Goal: Find contact information: Find contact information

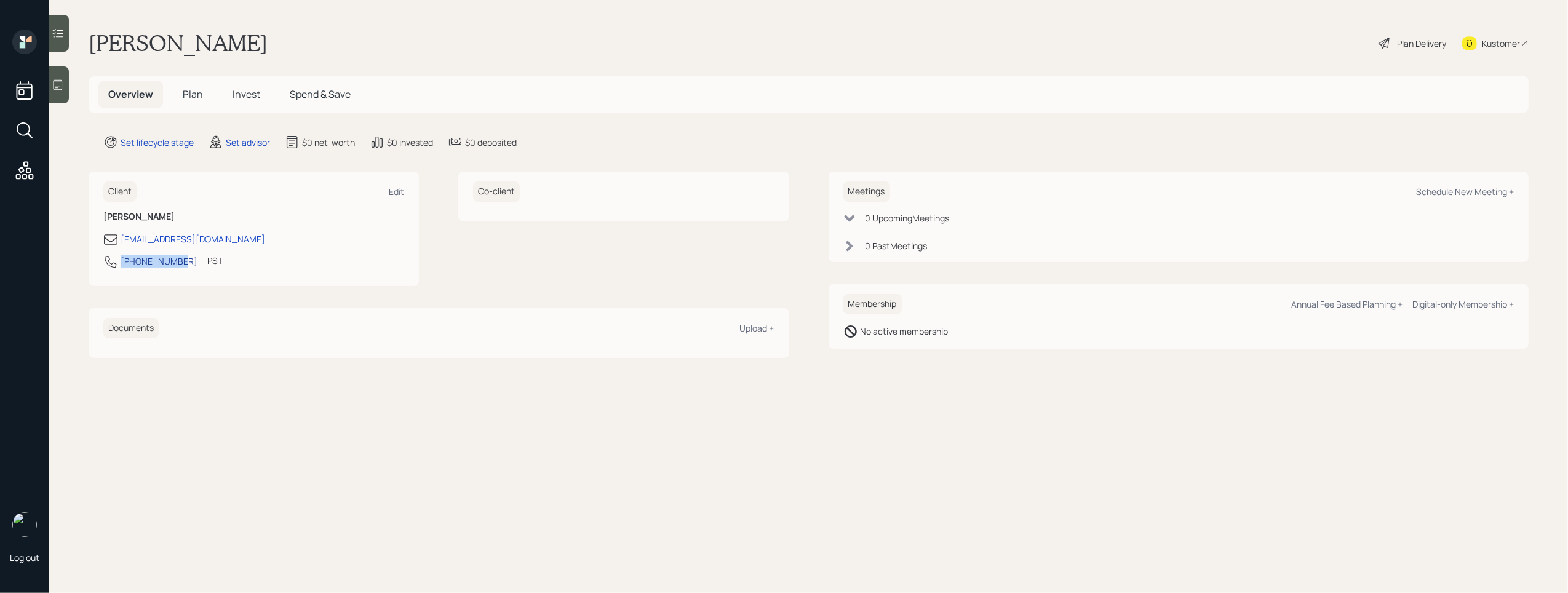
drag, startPoint x: 178, startPoint y: 262, endPoint x: 122, endPoint y: 263, distance: 56.0
click at [122, 263] on div "[PHONE_NUMBER] PST Currently 6:20 AM" at bounding box center [254, 265] width 301 height 22
copy div "[PHONE_NUMBER]"
click at [1477, 45] on div "Kustomer" at bounding box center [1495, 43] width 67 height 27
